Goal: Information Seeking & Learning: Learn about a topic

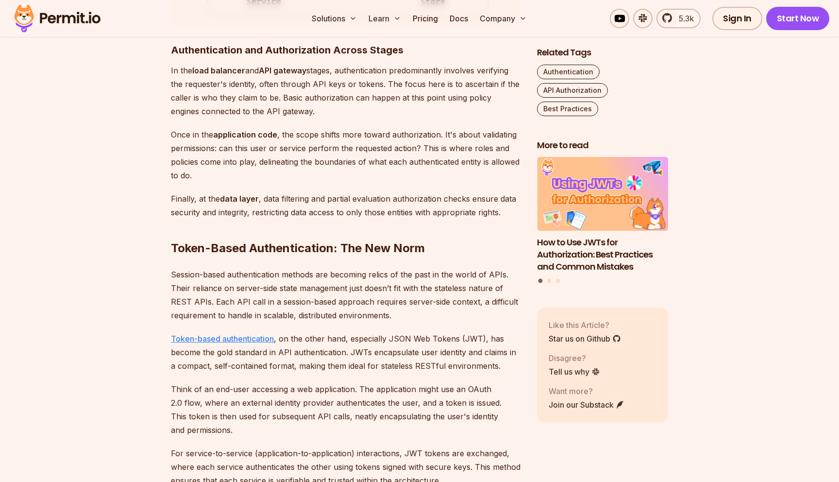
scroll to position [1890, 0]
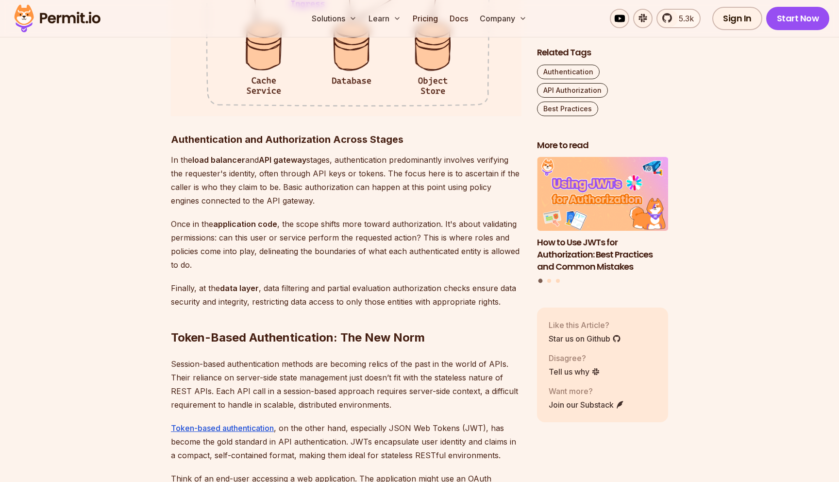
click at [308, 176] on p "In the load balancer and API gateway stages, authentication predominantly invol…" at bounding box center [346, 180] width 351 height 54
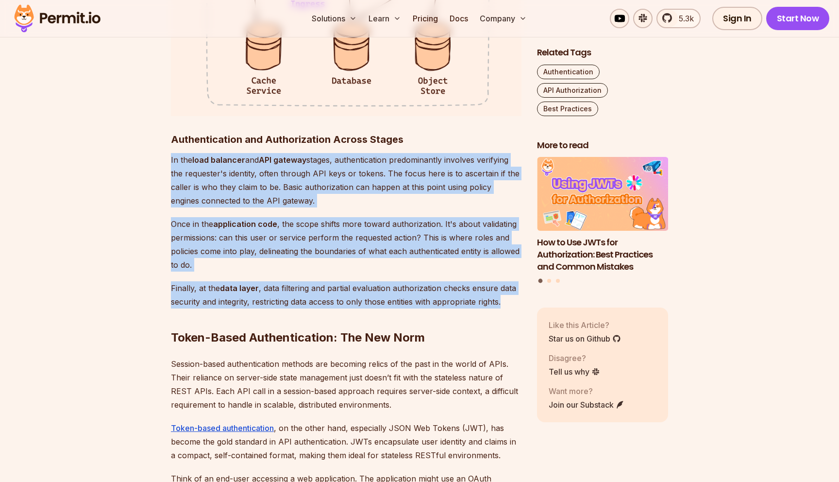
drag, startPoint x: 308, startPoint y: 176, endPoint x: 308, endPoint y: 281, distance: 105.4
click at [308, 281] on div "Introduction Strong access control is a major concern when it comes to API secu…" at bounding box center [346, 402] width 351 height 3336
copy div "In the load balancer and API gateway stages, authentication predominantly invol…"
